Goal: Transaction & Acquisition: Purchase product/service

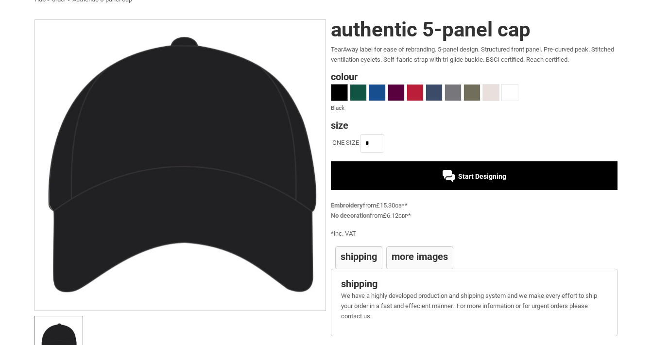
scroll to position [25, 0]
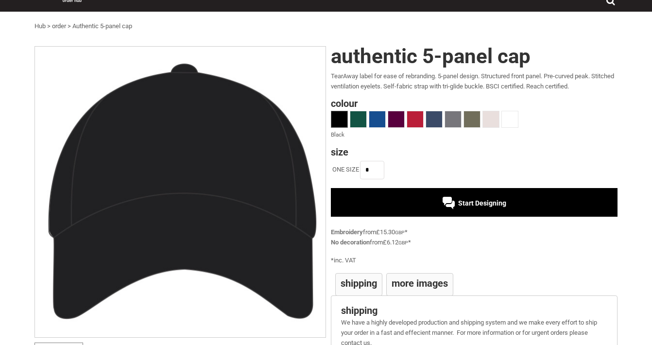
click at [411, 205] on div "Start Designing" at bounding box center [474, 202] width 287 height 28
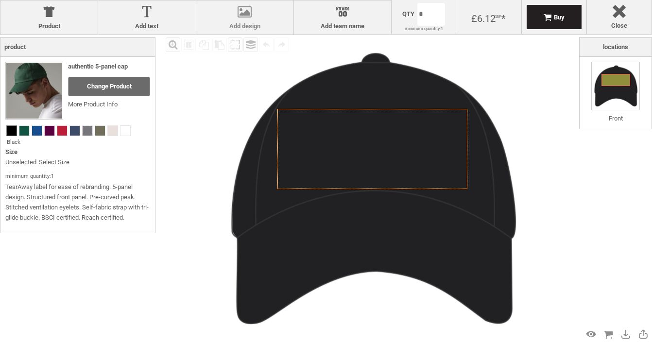
click at [252, 24] on label "Add design" at bounding box center [244, 26] width 87 height 8
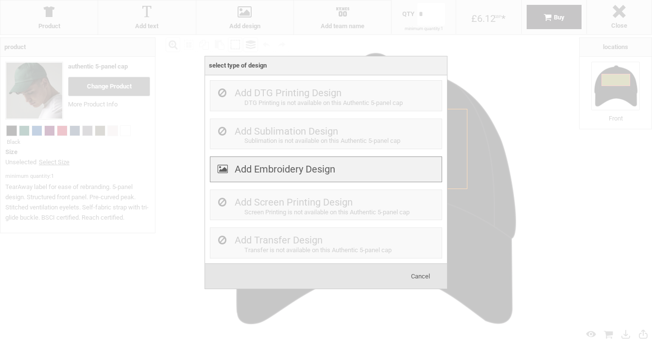
click at [293, 167] on label "Add Embroidery Design" at bounding box center [285, 169] width 101 height 12
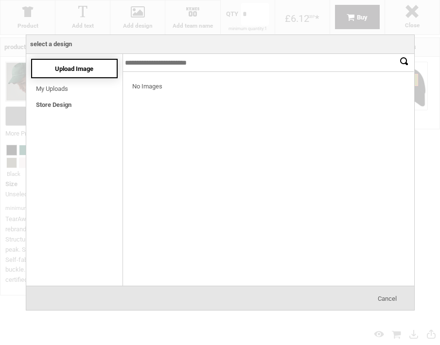
click at [84, 74] on div "Upload Image" at bounding box center [74, 68] width 87 height 19
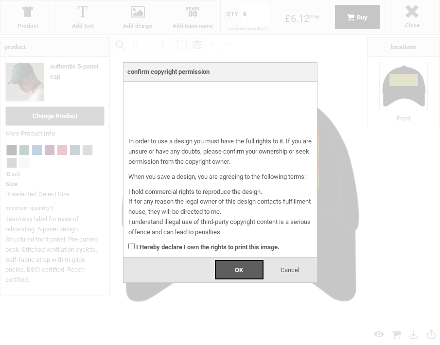
click at [186, 246] on strong "I Hereby declare I own the rights to print this image." at bounding box center [207, 246] width 143 height 7
click at [223, 266] on div "OK" at bounding box center [239, 269] width 49 height 19
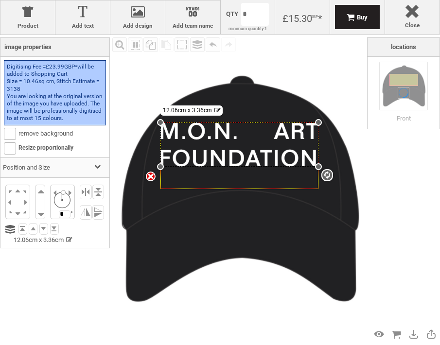
click at [281, 222] on img at bounding box center [238, 189] width 257 height 257
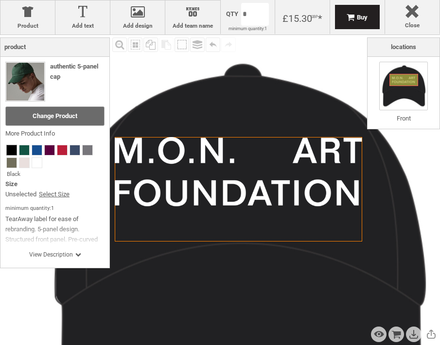
click at [267, 182] on icon "Created with Raphaël 2.1.2" at bounding box center [238, 189] width 247 height 104
click at [276, 162] on div at bounding box center [238, 171] width 247 height 69
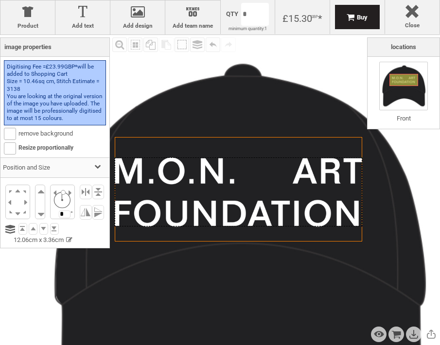
drag, startPoint x: 290, startPoint y: 178, endPoint x: 320, endPoint y: 198, distance: 36.8
click at [320, 198] on div at bounding box center [238, 191] width 247 height 69
click at [379, 186] on div "Locations Front OK" at bounding box center [403, 182] width 73 height 291
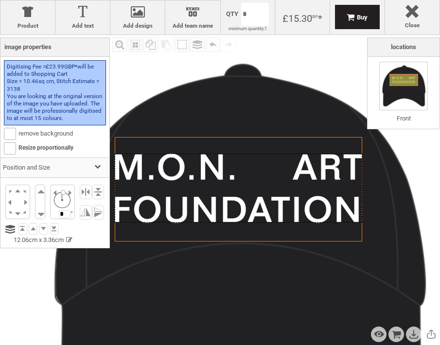
click at [275, 171] on div at bounding box center [238, 188] width 247 height 69
click at [267, 98] on img at bounding box center [237, 241] width 402 height 402
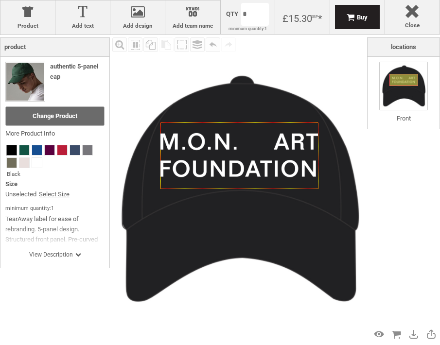
click at [296, 68] on img at bounding box center [238, 189] width 257 height 257
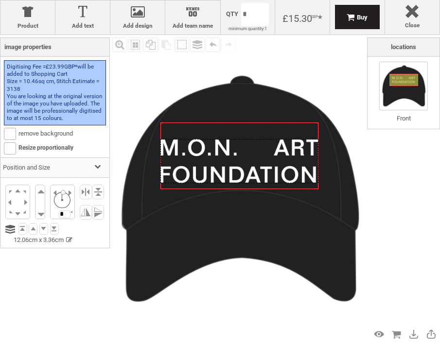
drag, startPoint x: 212, startPoint y: 171, endPoint x: 214, endPoint y: 176, distance: 6.1
click at [214, 176] on div at bounding box center [239, 161] width 158 height 44
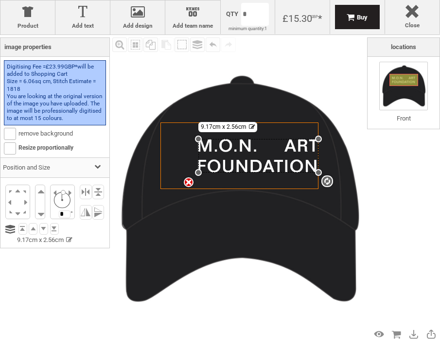
drag, startPoint x: 160, startPoint y: 184, endPoint x: 169, endPoint y: 172, distance: 14.2
click at [169, 172] on div "Created with Raphaël 2.1.2 settings 9.17cm x 2.56cm" at bounding box center [239, 155] width 158 height 67
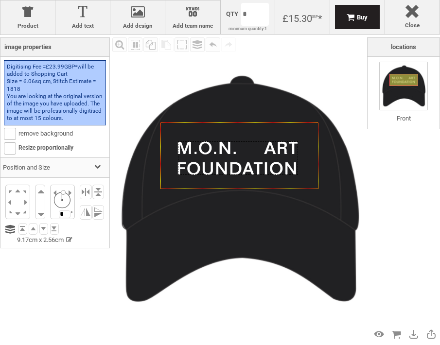
drag, startPoint x: 269, startPoint y: 158, endPoint x: 248, endPoint y: 160, distance: 20.5
click at [248, 160] on div at bounding box center [238, 158] width 120 height 34
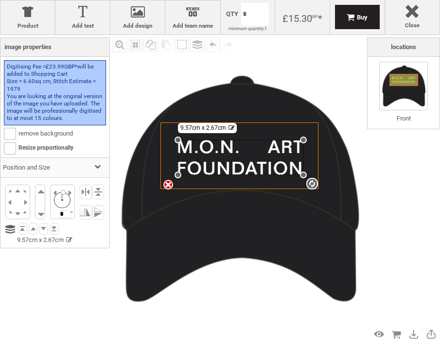
click at [296, 140] on div "settings 9.57cm x 2.67cm" at bounding box center [240, 157] width 125 height 35
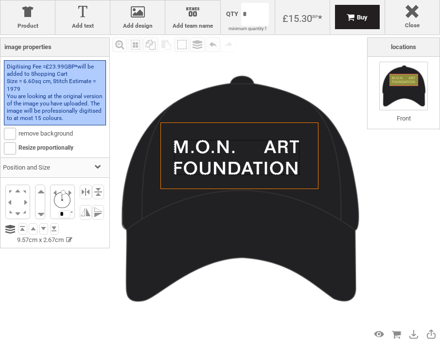
click at [263, 153] on div at bounding box center [236, 157] width 125 height 35
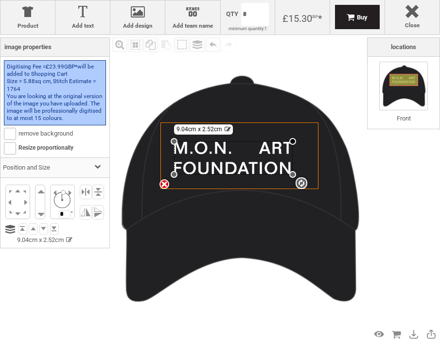
drag, startPoint x: 299, startPoint y: 139, endPoint x: 293, endPoint y: 141, distance: 6.6
click at [293, 141] on div at bounding box center [292, 141] width 7 height 7
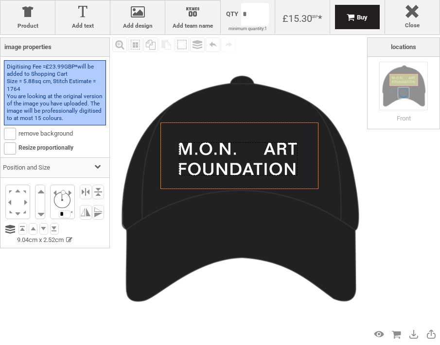
drag, startPoint x: 257, startPoint y: 155, endPoint x: 262, endPoint y: 155, distance: 5.0
click at [262, 155] on div at bounding box center [238, 158] width 119 height 33
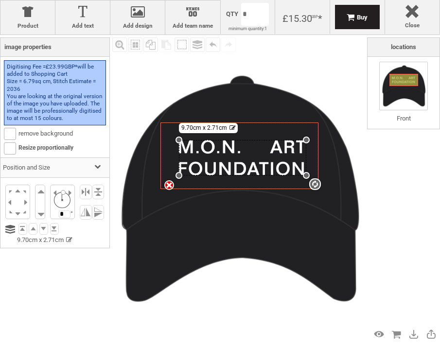
drag, startPoint x: 297, startPoint y: 143, endPoint x: 290, endPoint y: 140, distance: 7.9
click at [290, 140] on div "settings 9.70cm x 2.71cm" at bounding box center [242, 157] width 127 height 35
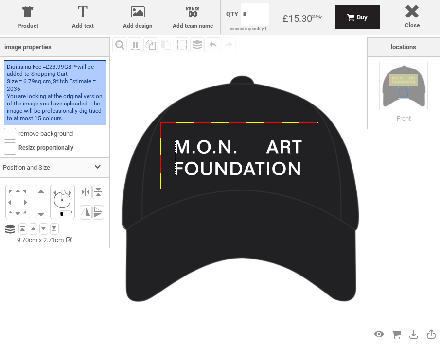
click at [273, 150] on div at bounding box center [238, 157] width 127 height 35
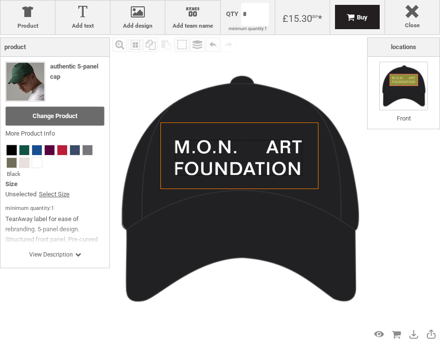
click at [291, 57] on div "Fill Background Zoom in Zoom out Select All Copy All Selected Paste Off On Grou…" at bounding box center [238, 189] width 257 height 309
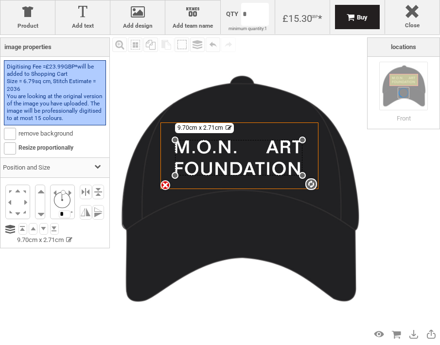
click at [238, 155] on div "settings 9.70cm x 2.71cm" at bounding box center [238, 157] width 127 height 35
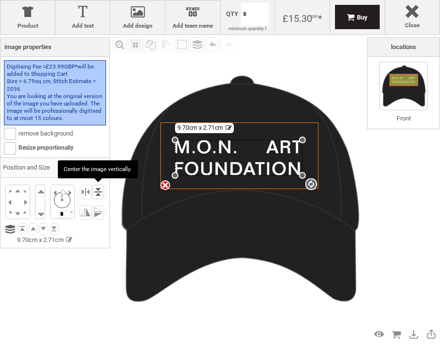
click at [98, 190] on li at bounding box center [98, 192] width 12 height 15
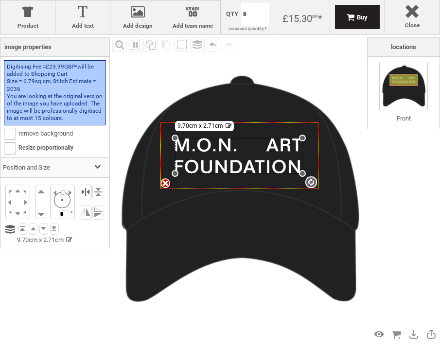
click at [86, 191] on li at bounding box center [86, 192] width 12 height 15
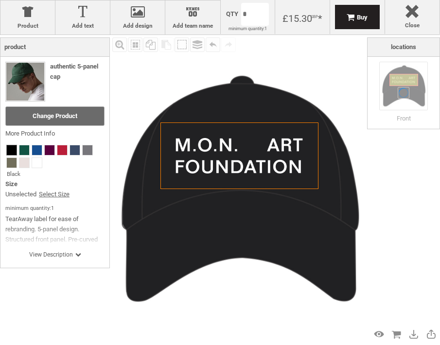
click at [179, 82] on img at bounding box center [238, 189] width 257 height 257
click at [59, 250] on div "View Description" at bounding box center [54, 241] width 99 height 34
click at [60, 255] on span "View Description" at bounding box center [55, 255] width 52 height 8
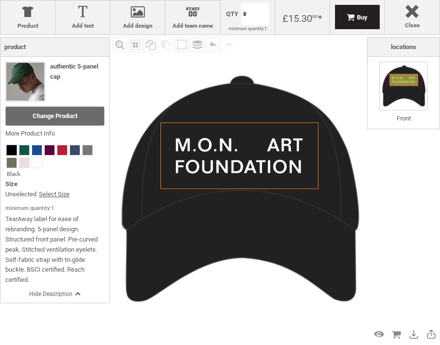
click at [259, 0] on body "get a quote design tool order Contact More Login Register 0 £ GBP +44 191 270 8…" at bounding box center [220, 0] width 440 height 0
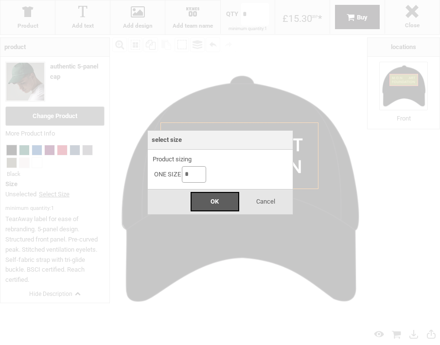
click at [202, 171] on input "*" at bounding box center [194, 174] width 24 height 17
type input "**"
click at [226, 208] on div "OK" at bounding box center [214, 201] width 49 height 19
type input "**"
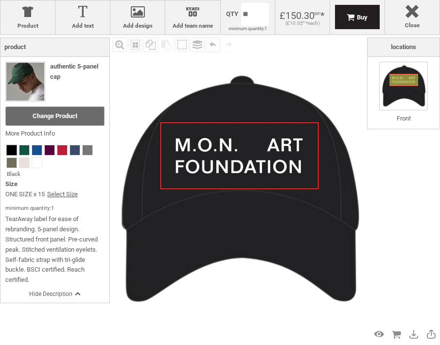
click at [253, 0] on body "get a quote design tool order Contact More Login Register 0 £ GBP +44 191 270 8…" at bounding box center [220, 0] width 440 height 0
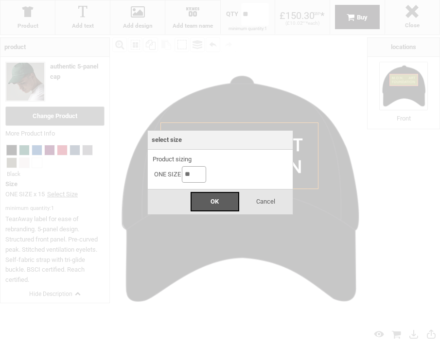
click at [201, 174] on input "**" at bounding box center [194, 174] width 24 height 17
type input "**"
click at [207, 209] on div "OK" at bounding box center [214, 201] width 49 height 19
type input "**"
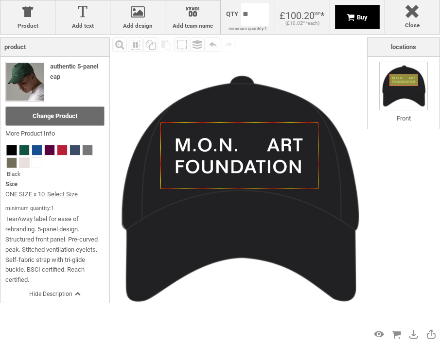
click at [363, 13] on div "Buy" at bounding box center [357, 17] width 45 height 24
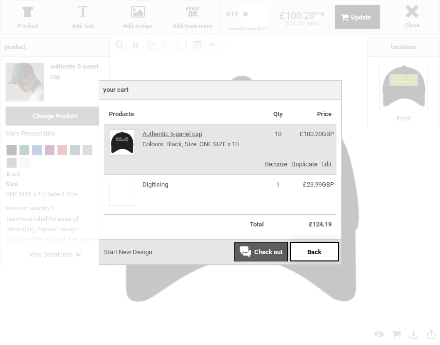
click at [311, 247] on div "Back" at bounding box center [314, 251] width 49 height 19
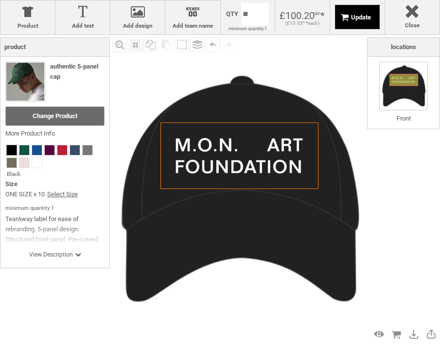
click at [365, 20] on span "Update" at bounding box center [361, 17] width 20 height 7
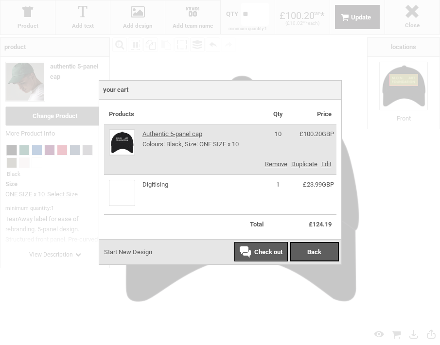
click at [267, 251] on span "Check out" at bounding box center [268, 251] width 28 height 7
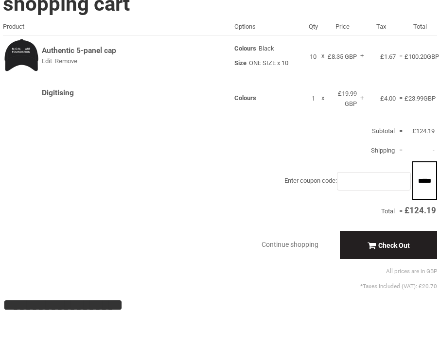
scroll to position [74, 0]
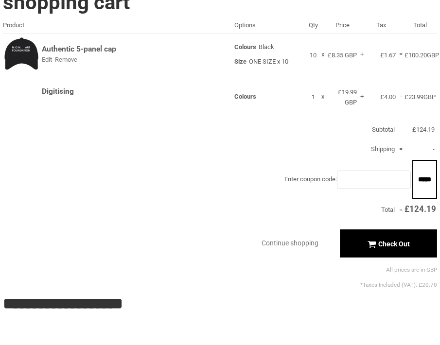
click at [380, 238] on div "Check Out" at bounding box center [388, 243] width 97 height 28
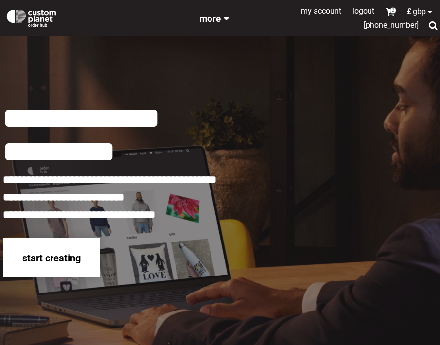
click at [66, 245] on div "start creating" at bounding box center [51, 257] width 97 height 39
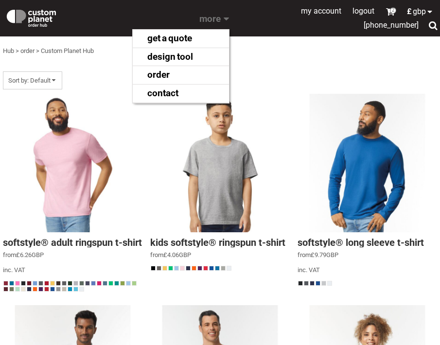
click at [217, 16] on span "More" at bounding box center [209, 18] width 21 height 11
click at [176, 75] on link "order" at bounding box center [185, 75] width 86 height 16
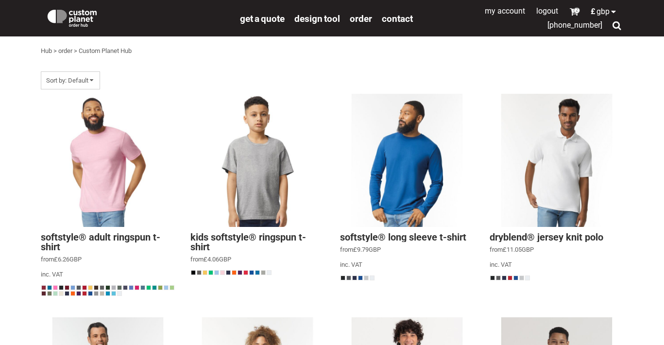
click at [61, 15] on img at bounding box center [72, 16] width 53 height 19
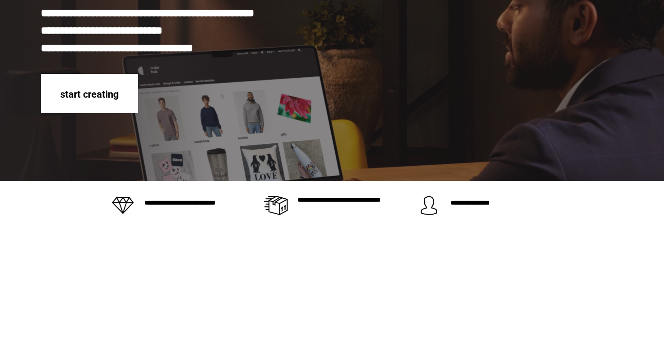
scroll to position [175, 0]
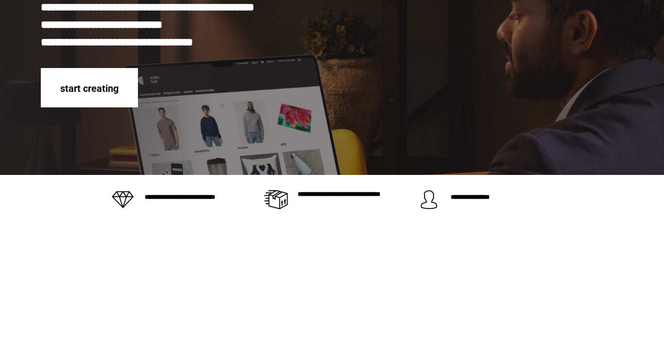
click at [277, 200] on div at bounding box center [276, 199] width 24 height 19
click at [326, 193] on h3 "**********" at bounding box center [352, 197] width 108 height 13
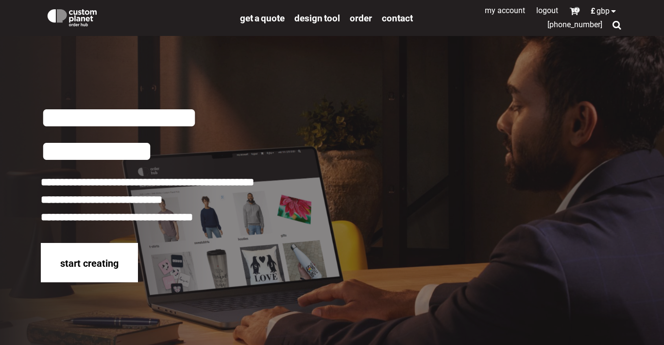
scroll to position [0, 0]
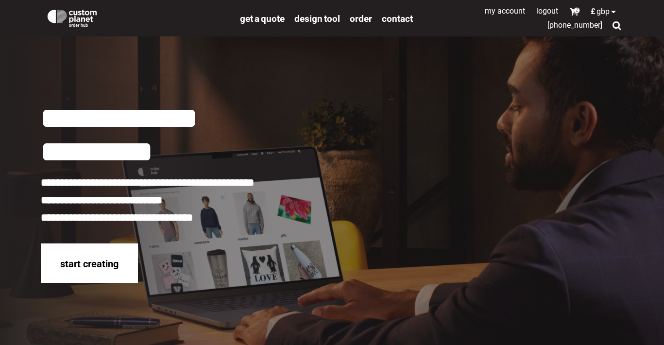
click at [575, 11] on span "2" at bounding box center [577, 10] width 6 height 6
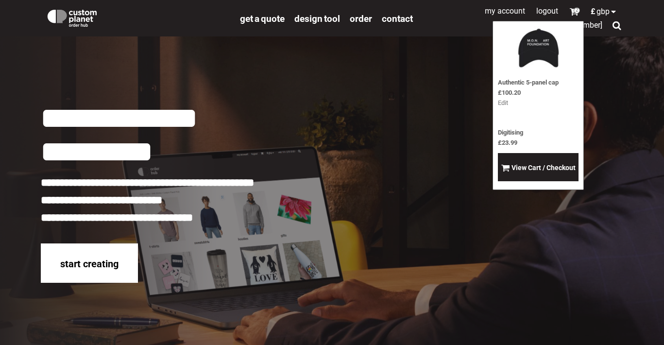
click at [535, 45] on img at bounding box center [539, 48] width 44 height 44
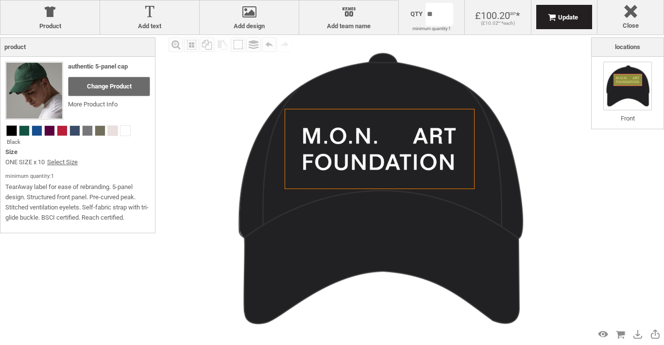
click at [189, 153] on div "Fill Background Zoom in Zoom out Select All Copy All Selected Paste Off On Grou…" at bounding box center [378, 189] width 425 height 309
click at [440, 0] on body "get a quote design tool order Contact More My Account Logout 2 £ GBP +44 191 27…" at bounding box center [332, 0] width 664 height 0
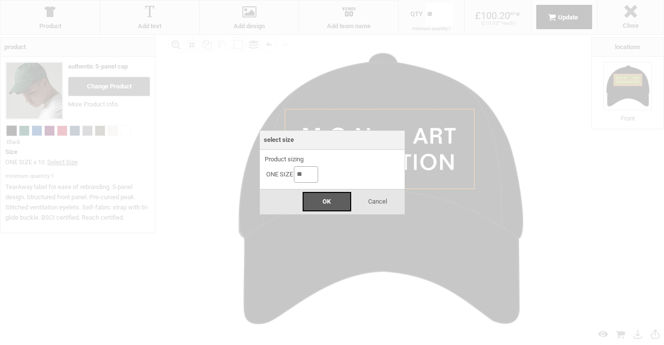
click at [313, 174] on input "**" at bounding box center [306, 174] width 24 height 17
type input "**"
click at [336, 199] on div "OK" at bounding box center [327, 201] width 49 height 19
type input "**"
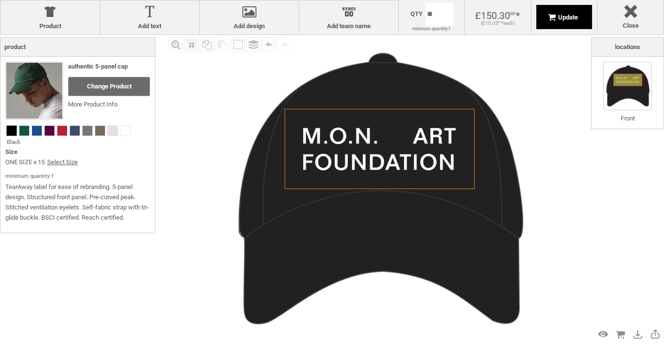
click at [569, 20] on div "Update" at bounding box center [564, 17] width 56 height 24
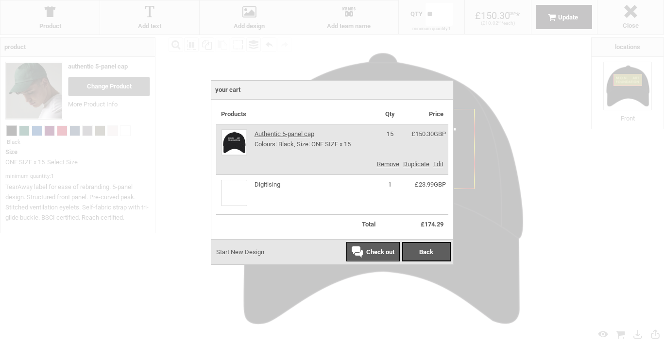
click at [386, 250] on span "Check out" at bounding box center [380, 251] width 28 height 7
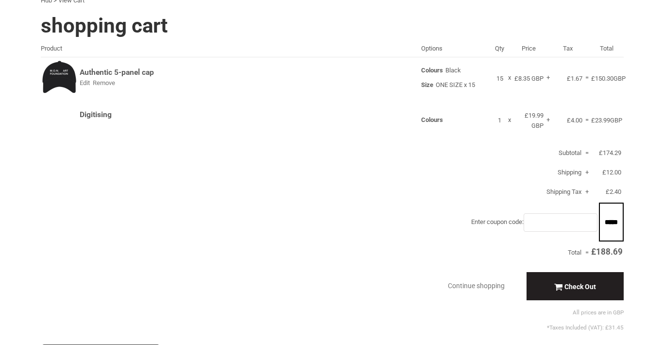
scroll to position [54, 0]
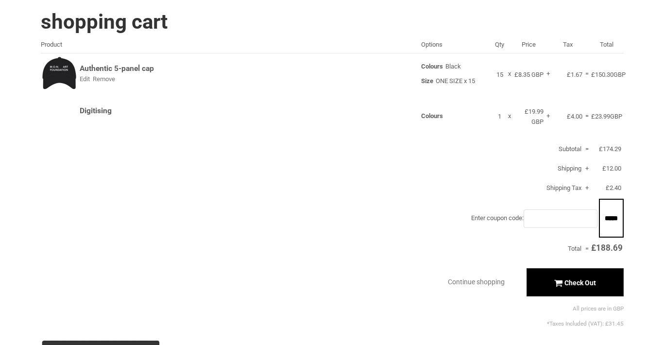
click at [578, 286] on span "Check Out" at bounding box center [581, 283] width 32 height 8
